Goal: Task Accomplishment & Management: Complete application form

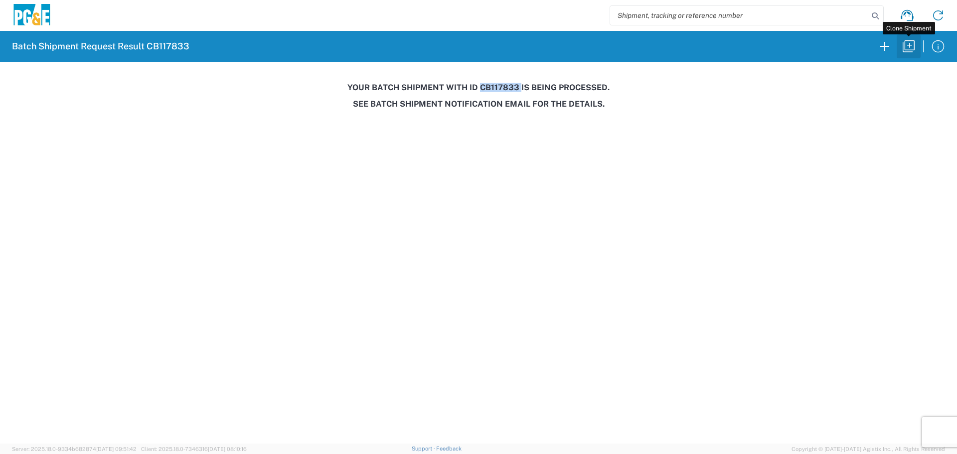
click at [912, 45] on icon "button" at bounding box center [909, 46] width 16 height 16
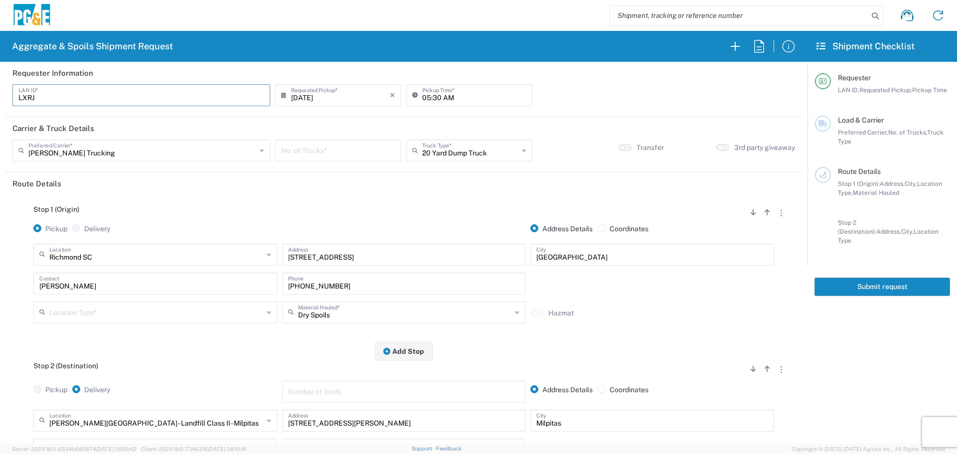
drag, startPoint x: 139, startPoint y: 86, endPoint x: 0, endPoint y: 122, distance: 143.0
click at [0, 122] on form "Requester Information LXRJ LAN ID * [DATE] × Requested Pickup * Cancel Apply 05…" at bounding box center [404, 253] width 808 height 382
type input "DBG7"
click at [424, 100] on input "05:30 AM" at bounding box center [474, 94] width 104 height 17
type input "07:15 AM"
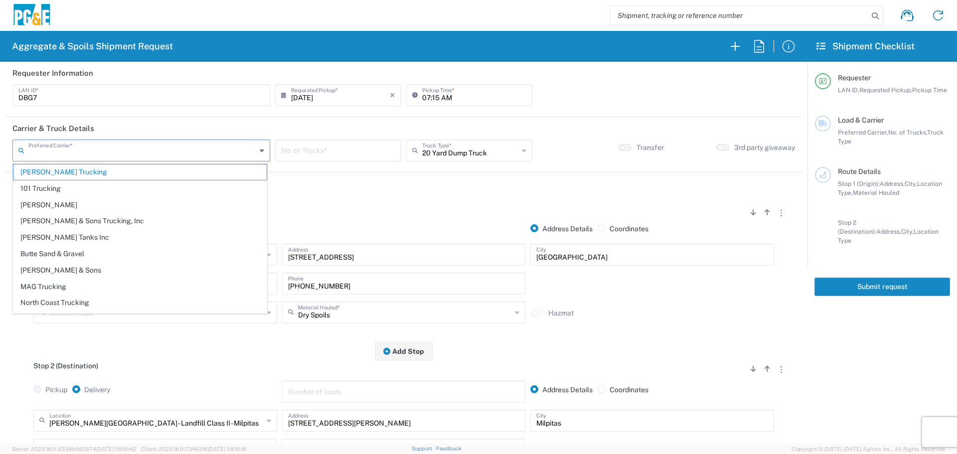
click at [166, 142] on input "text" at bounding box center [142, 149] width 228 height 17
drag, startPoint x: 102, startPoint y: 301, endPoint x: 115, endPoint y: 293, distance: 15.2
click at [102, 301] on span "North Coast Trucking" at bounding box center [139, 302] width 253 height 15
type input "North Coast Trucking"
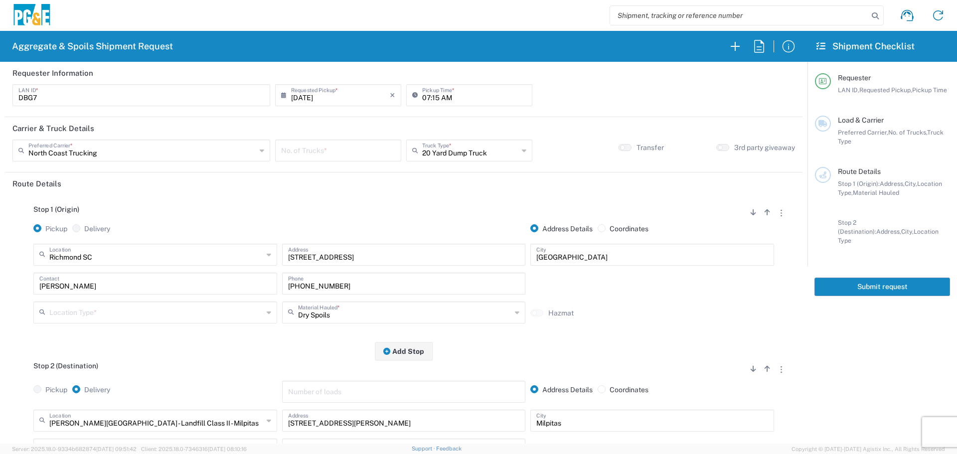
click at [343, 153] on input "number" at bounding box center [338, 149] width 114 height 17
type input "2"
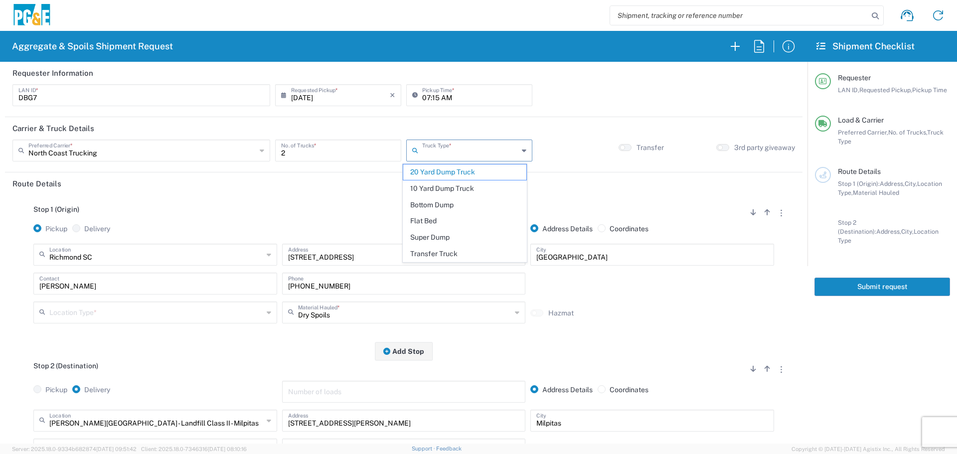
click at [481, 147] on input "text" at bounding box center [470, 149] width 96 height 17
click at [408, 235] on span "Super Dump" at bounding box center [464, 237] width 123 height 15
type input "Super Dump"
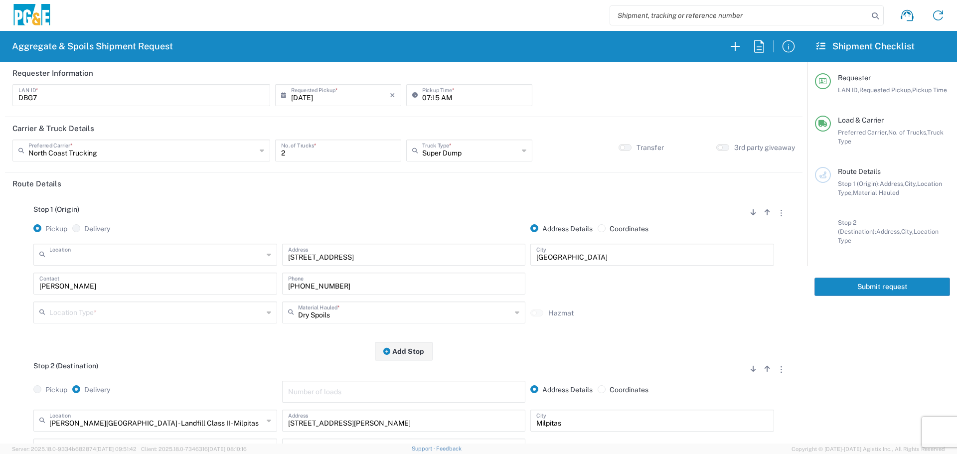
click at [123, 251] on input "text" at bounding box center [156, 253] width 214 height 17
click at [90, 294] on span "Red Bluff SC" at bounding box center [154, 293] width 239 height 15
type input "Red Bluff SC"
type input "[STREET_ADDRESS][PERSON_NAME]"
type input "[GEOGRAPHIC_DATA]"
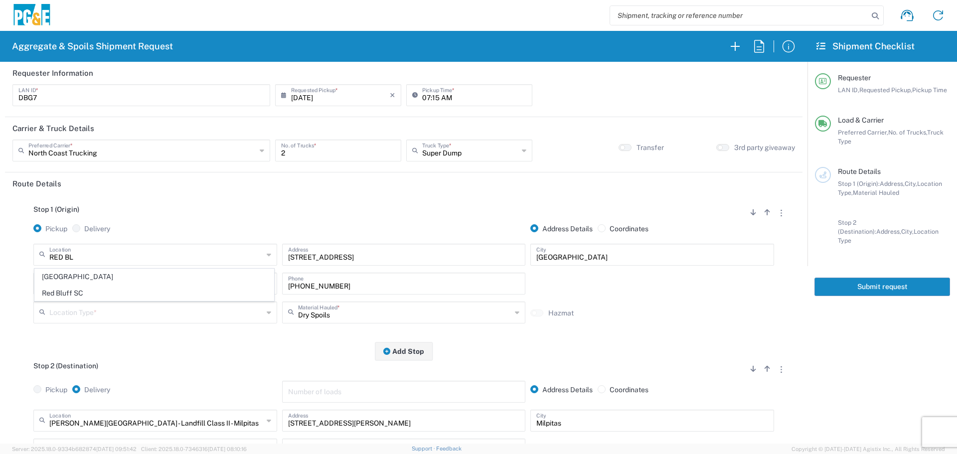
type input "Business No Loading Dock"
click at [150, 255] on input "text" at bounding box center [156, 253] width 214 height 17
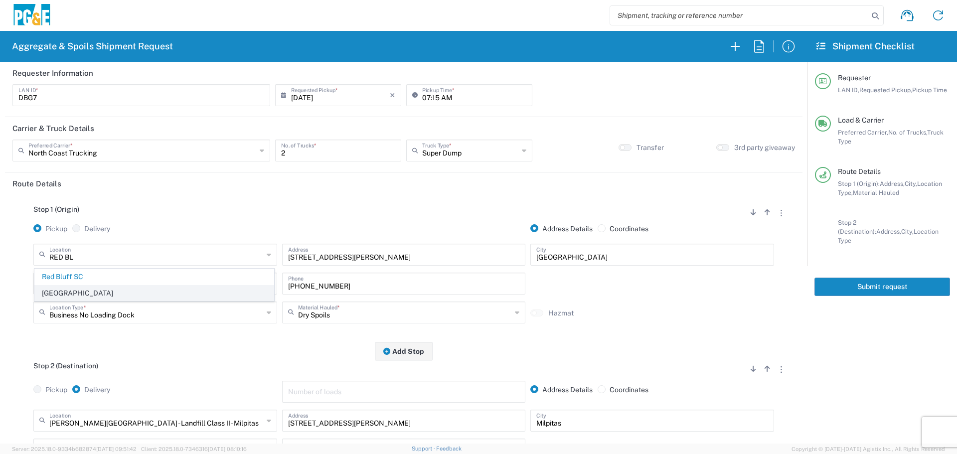
click at [90, 293] on span "[GEOGRAPHIC_DATA]" at bounding box center [154, 293] width 239 height 15
type input "[GEOGRAPHIC_DATA]"
type input "[STREET_ADDRESS]"
drag, startPoint x: 93, startPoint y: 280, endPoint x: 0, endPoint y: 278, distance: 92.8
click at [0, 278] on form "Requester Information DBG7 LAN ID * [DATE] × Requested Pickup * Cancel Apply 07…" at bounding box center [404, 253] width 808 height 382
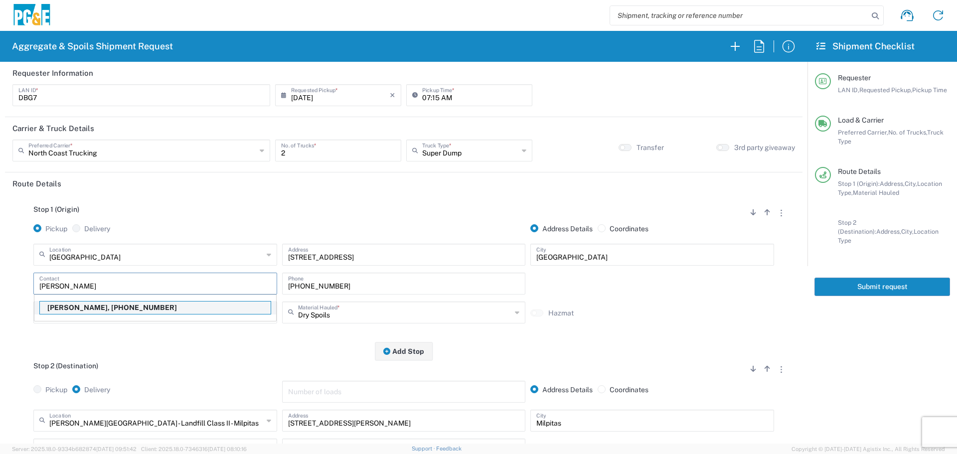
click at [71, 308] on p "[PERSON_NAME], [PHONE_NUMBER]" at bounding box center [155, 308] width 231 height 12
type input "[PERSON_NAME]"
type input "[PHONE_NUMBER]"
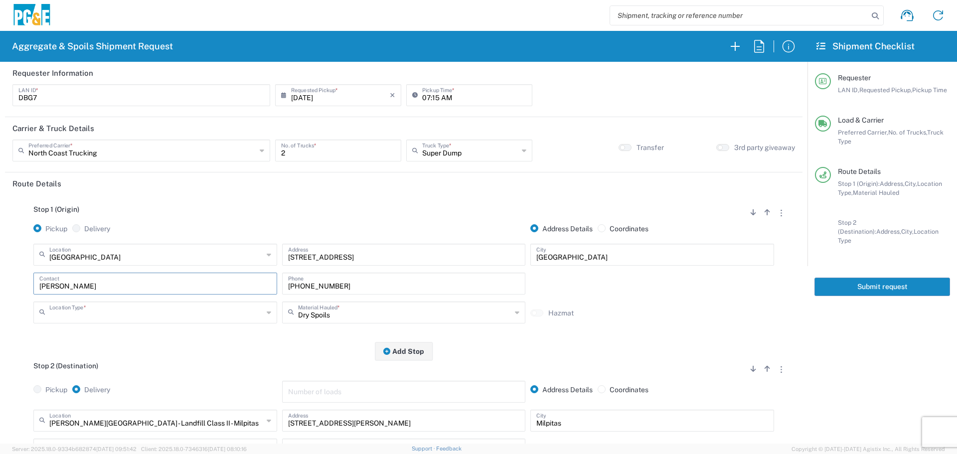
click at [184, 317] on input "text" at bounding box center [156, 311] width 214 height 17
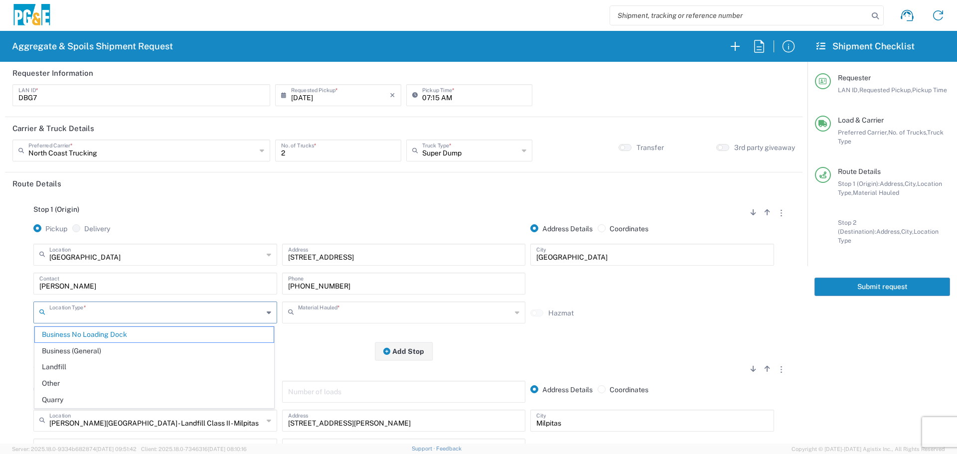
click at [319, 313] on input "text" at bounding box center [405, 311] width 214 height 17
type input "Business No Loading Dock"
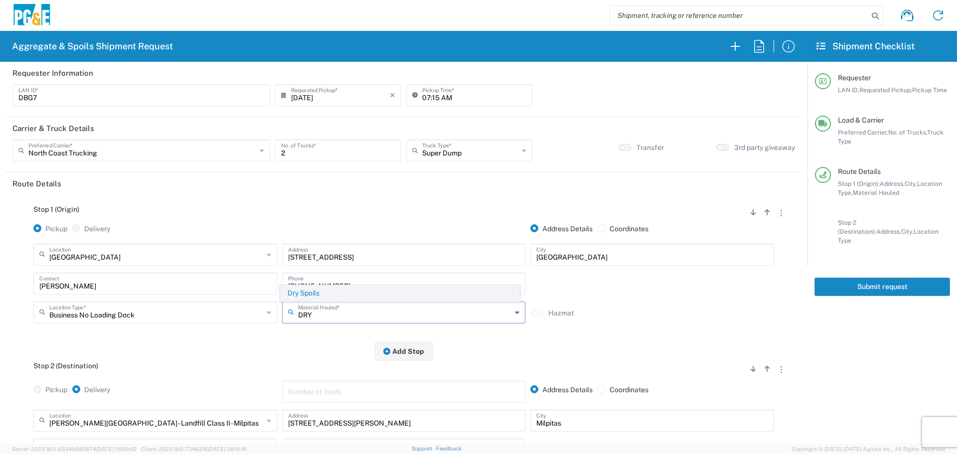
type input "DRY"
click at [295, 294] on span "Dry Spoils" at bounding box center [400, 293] width 239 height 15
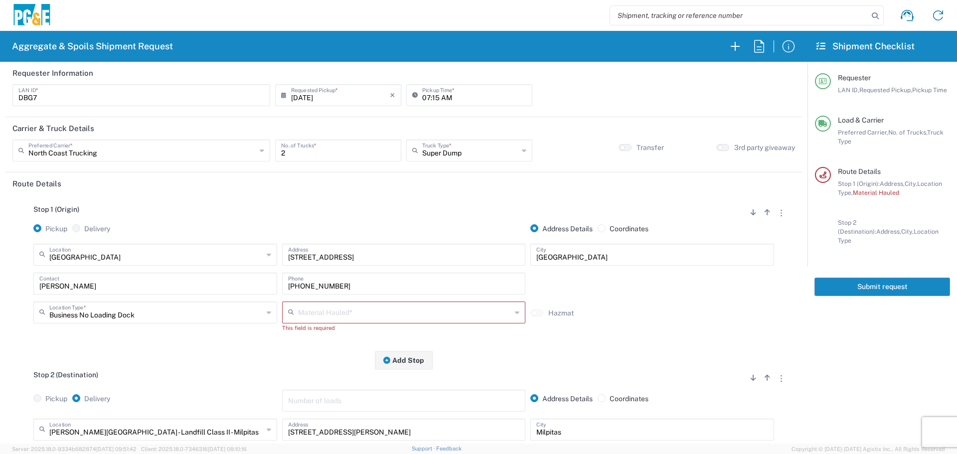
click at [304, 309] on input "text" at bounding box center [405, 311] width 214 height 17
click at [310, 293] on span "Dry Spoils" at bounding box center [400, 293] width 239 height 15
type input "Dry Spoils"
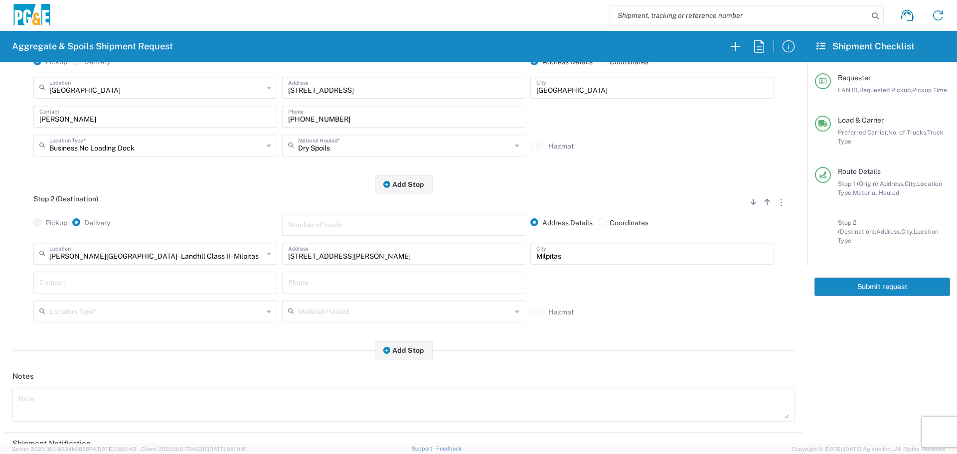
scroll to position [199, 0]
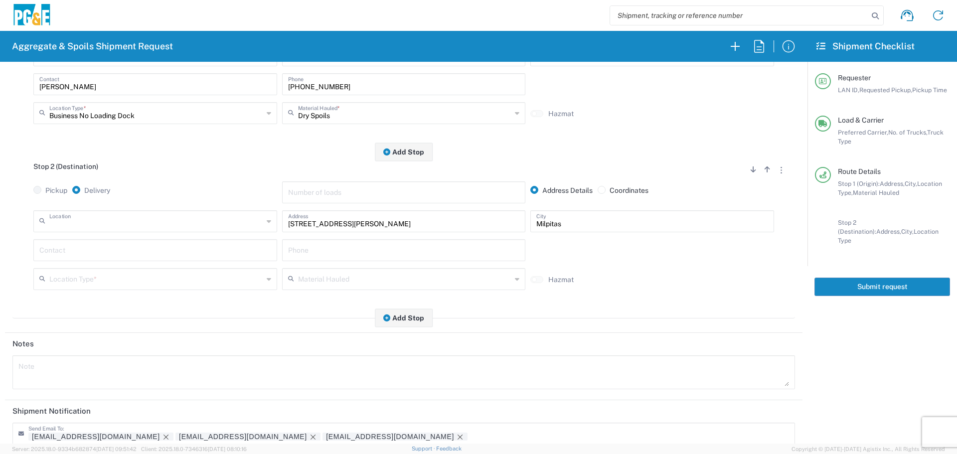
click at [206, 225] on input "text" at bounding box center [156, 220] width 214 height 17
click at [199, 241] on span "[PERSON_NAME] Landfill - Waste Management Landfill Class II" at bounding box center [154, 243] width 239 height 15
type input "[PERSON_NAME] Landfill - Waste Management Landfill Class II"
type input "[STREET_ADDRESS]"
type input "[PERSON_NAME]"
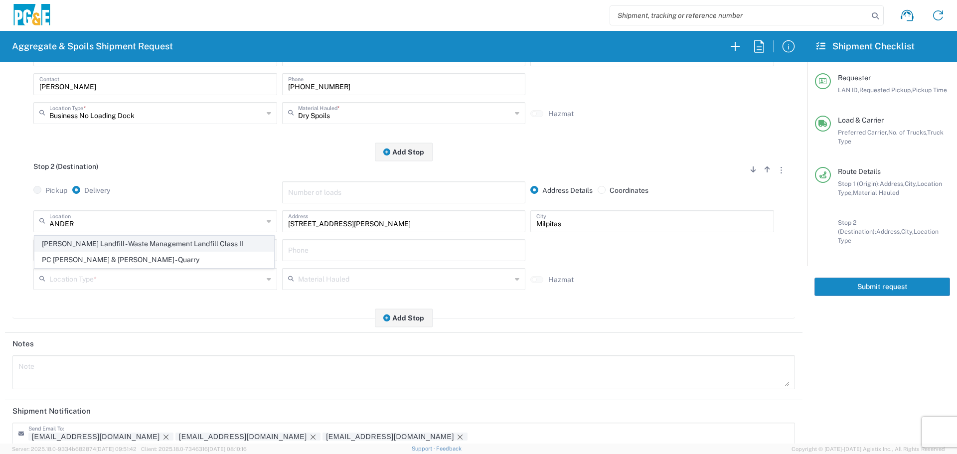
type input "Landfill"
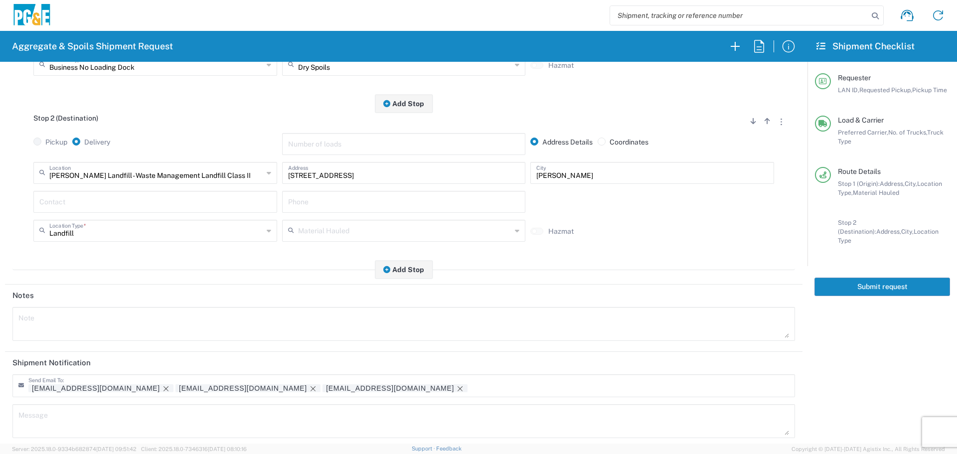
scroll to position [310, 0]
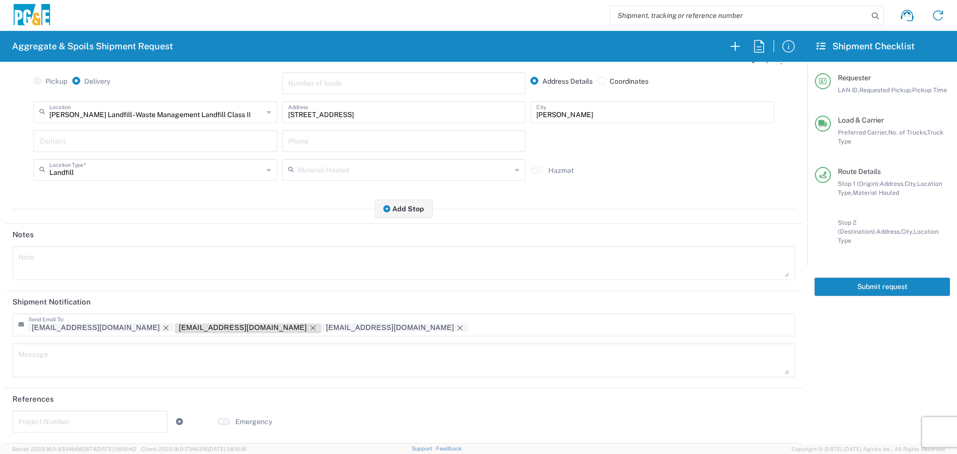
click at [309, 327] on icon "Remove tag" at bounding box center [313, 328] width 8 height 8
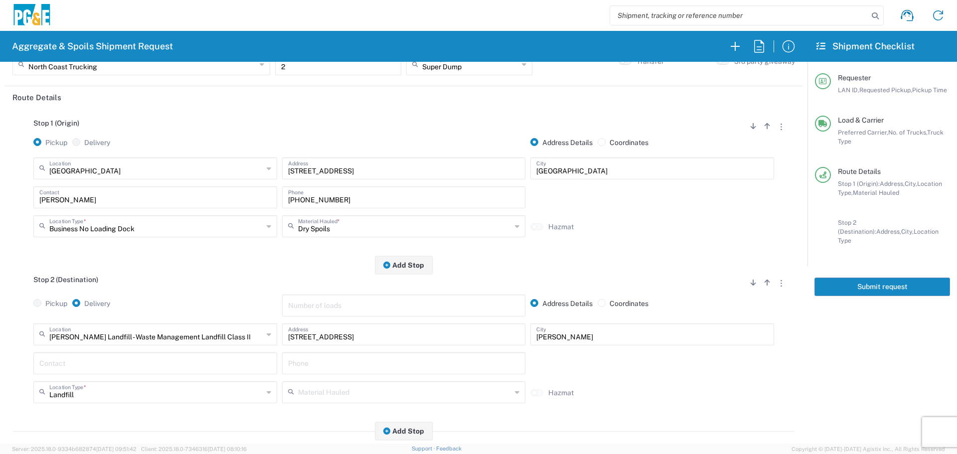
scroll to position [0, 0]
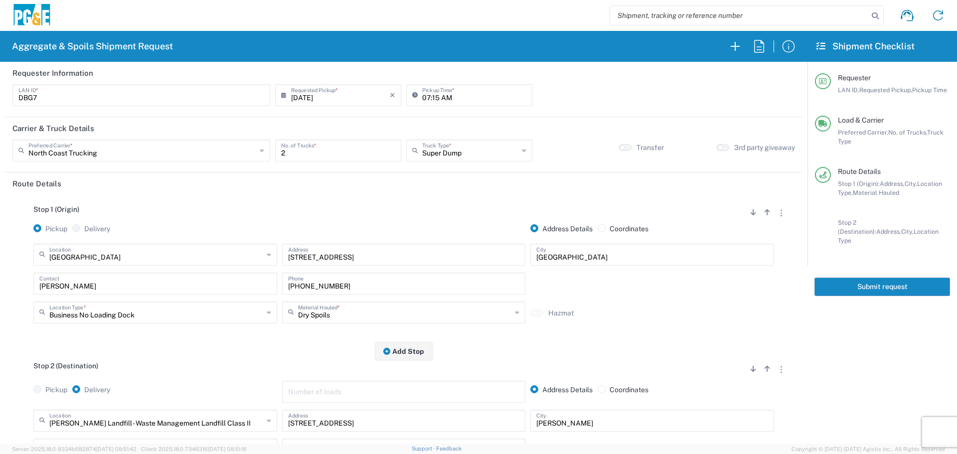
click at [885, 278] on button "Submit request" at bounding box center [883, 287] width 136 height 18
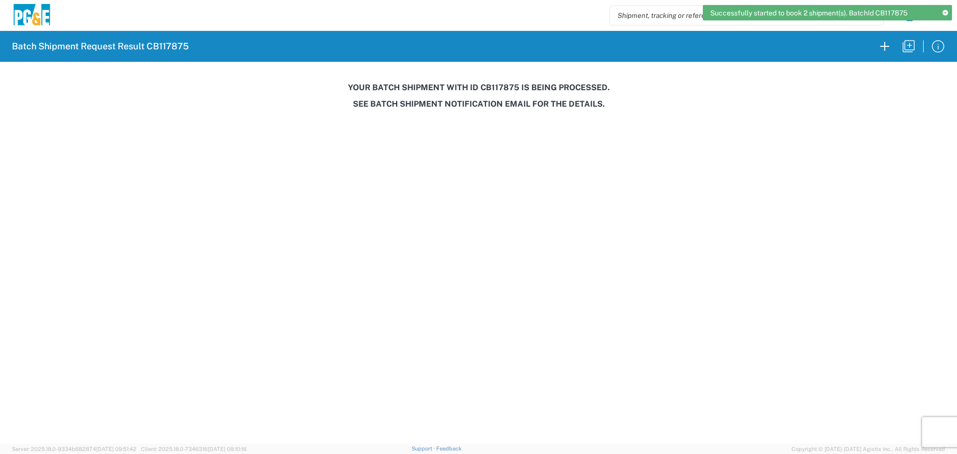
click at [490, 89] on h3 "Your batch shipment with id CB117875 is being processed." at bounding box center [478, 87] width 943 height 9
copy h3 "CB117875"
